Goal: Navigation & Orientation: Understand site structure

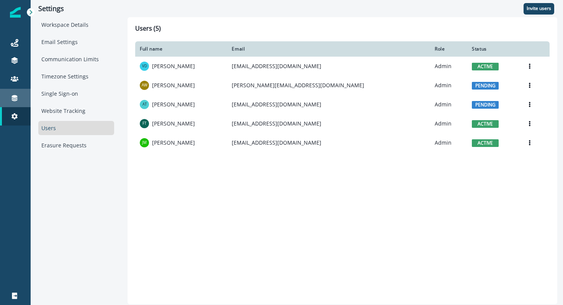
click at [19, 96] on div "Connections" at bounding box center [15, 97] width 24 height 9
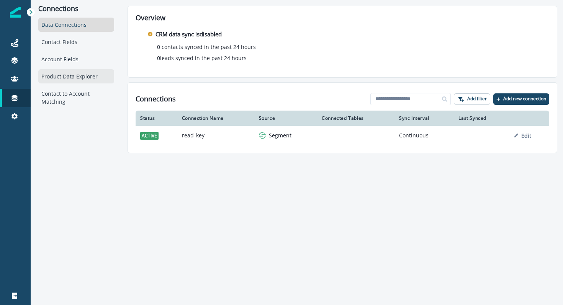
click at [80, 77] on div "Product Data Explorer" at bounding box center [76, 76] width 76 height 14
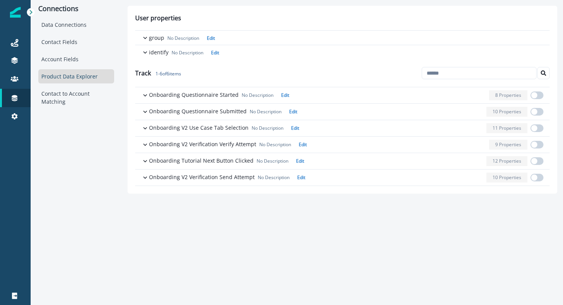
click at [26, 21] on div "Journeys Emails Tokens Static lists Outbound webhooks Forms Inbound webhooks Sa…" at bounding box center [15, 152] width 31 height 305
click at [19, 14] on img at bounding box center [15, 12] width 11 height 11
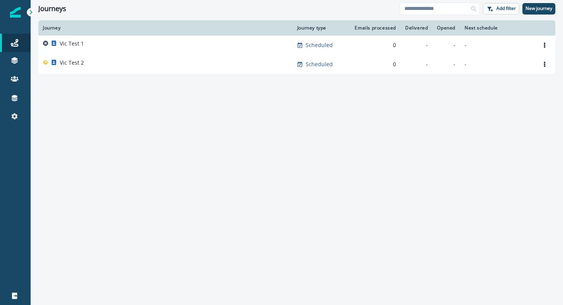
click at [19, 14] on img at bounding box center [15, 12] width 11 height 11
